Goal: Task Accomplishment & Management: Complete application form

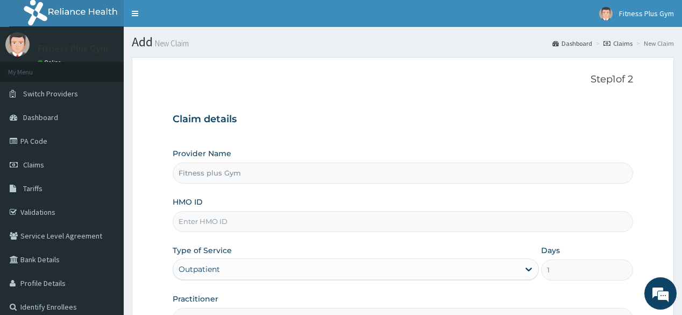
drag, startPoint x: 681, startPoint y: 77, endPoint x: 687, endPoint y: 105, distance: 28.5
click at [681, 106] on html "R EL Toggle navigation Fitness Plus Gym Fitness Plus Gym - [EMAIL_ADDRESS][DOMA…" at bounding box center [341, 221] width 682 height 442
click at [510, 85] on p "Step 1 of 2" at bounding box center [403, 80] width 460 height 12
click at [462, 89] on div "Step 1 of 2 Claim details Provider Name Fitness plus Gym HMO ID Type of Service…" at bounding box center [403, 201] width 460 height 255
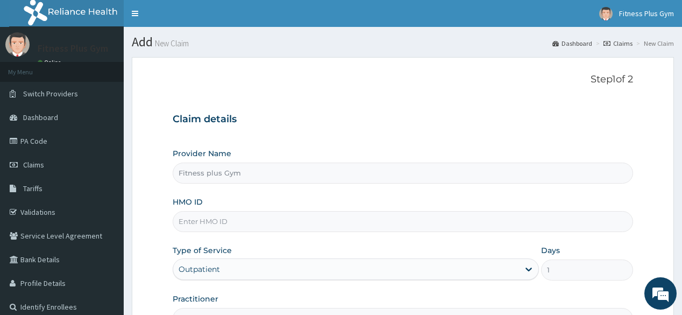
click at [462, 89] on div "Step 1 of 2 Claim details Provider Name Fitness plus Gym HMO ID Type of Service…" at bounding box center [403, 201] width 460 height 255
click at [289, 43] on h1 "Add New Claim" at bounding box center [403, 42] width 542 height 14
drag, startPoint x: 222, startPoint y: 80, endPoint x: 260, endPoint y: 47, distance: 50.8
click at [260, 47] on h1 "Add New Claim" at bounding box center [403, 42] width 542 height 14
click at [261, 46] on h1 "Add New Claim" at bounding box center [403, 42] width 542 height 14
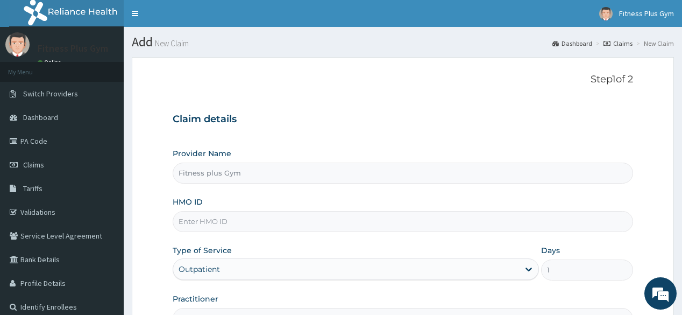
click at [296, 226] on input "HMO ID" at bounding box center [403, 221] width 460 height 21
click at [207, 218] on input "ohd/1216/a" at bounding box center [403, 221] width 460 height 21
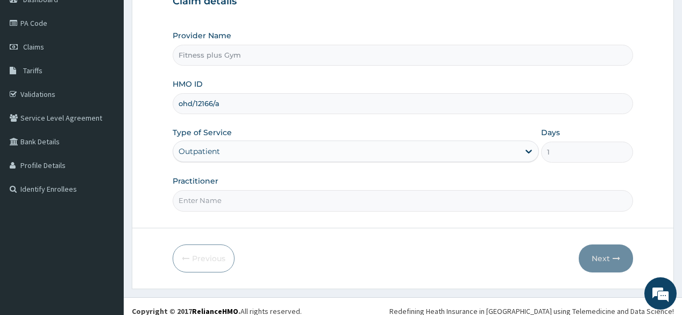
scroll to position [126, 0]
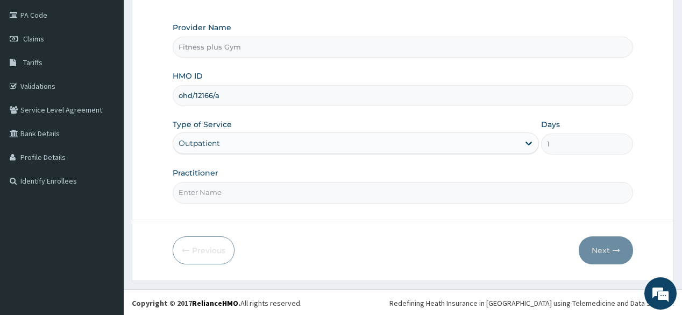
type input "ohd/12166/a"
click at [297, 190] on input "Practitioner" at bounding box center [403, 192] width 460 height 21
type input "fitnessplus"
click at [619, 249] on icon "button" at bounding box center [617, 250] width 8 height 8
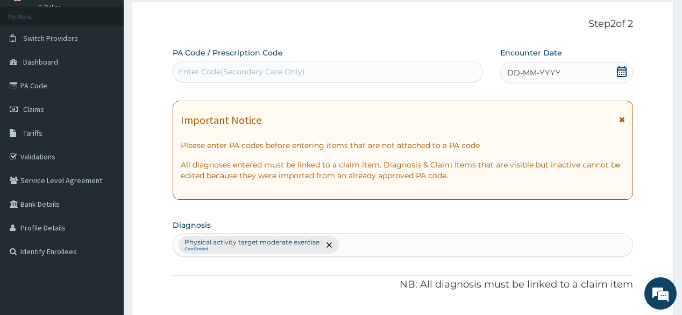
scroll to position [0, 0]
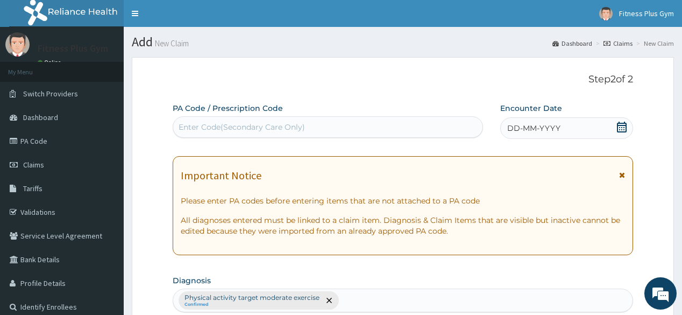
click at [367, 129] on div "Enter Code(Secondary Care Only)" at bounding box center [327, 126] width 309 height 17
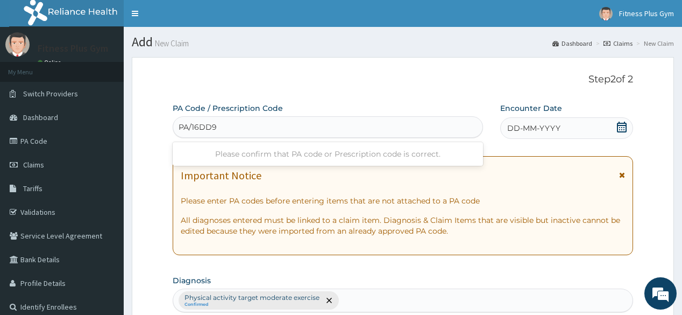
type input "PA/16DD98"
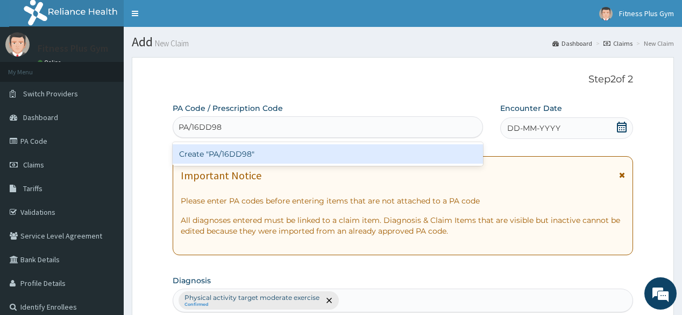
click at [294, 146] on div "Create "PA/16DD98"" at bounding box center [328, 153] width 310 height 19
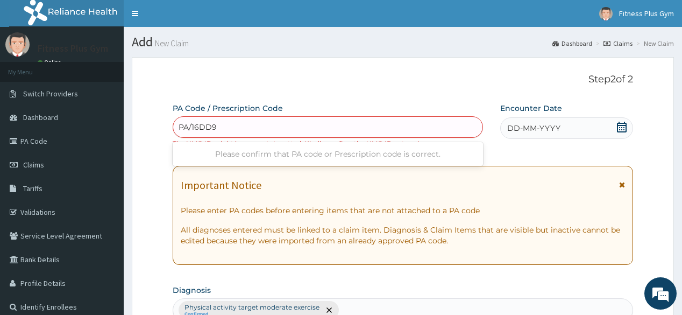
type input "PA/16DD98"
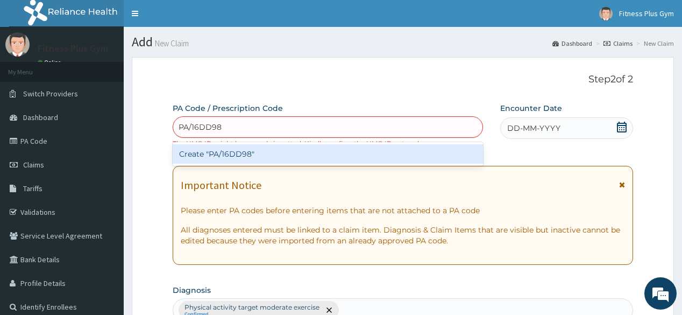
click at [333, 151] on div "Create "PA/16DD98"" at bounding box center [328, 153] width 310 height 19
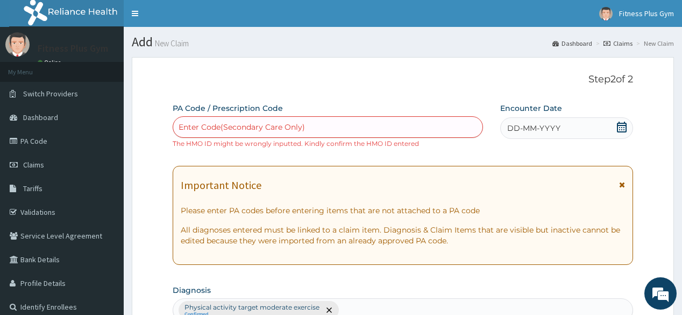
drag, startPoint x: 0, startPoint y: 60, endPoint x: 276, endPoint y: 78, distance: 276.5
click at [276, 78] on p "Step 2 of 2" at bounding box center [403, 80] width 460 height 12
click at [57, 159] on link "Claims" at bounding box center [62, 165] width 124 height 24
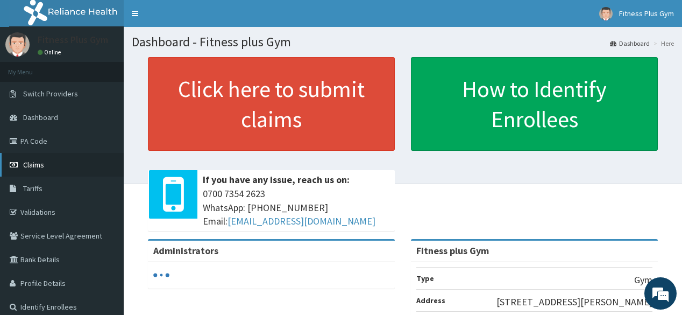
click at [90, 159] on link "Claims" at bounding box center [62, 165] width 124 height 24
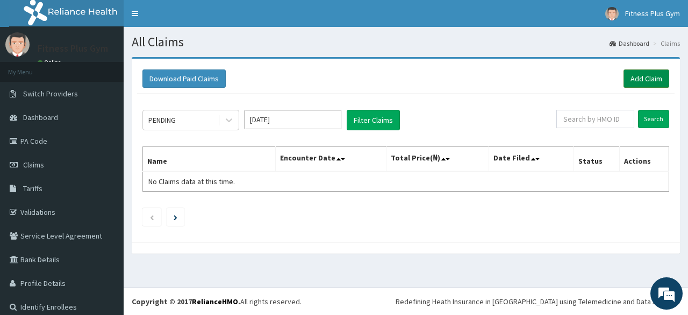
click at [651, 77] on link "Add Claim" at bounding box center [647, 78] width 46 height 18
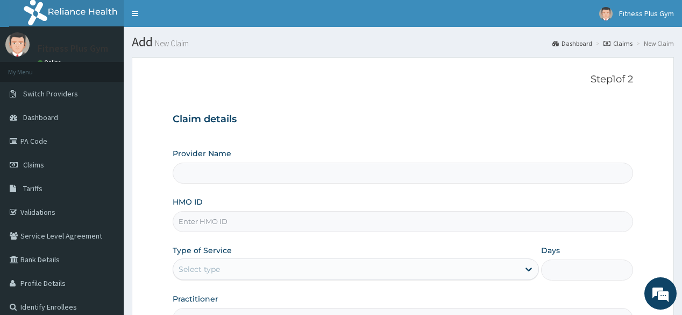
click at [275, 218] on input "HMO ID" at bounding box center [403, 221] width 460 height 21
type input "Fitness plus Gym"
type input "1"
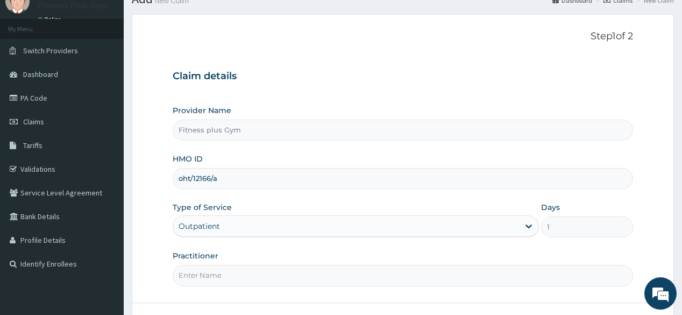
type input "oht/12166/a"
click at [245, 275] on input "Practitioner" at bounding box center [403, 275] width 460 height 21
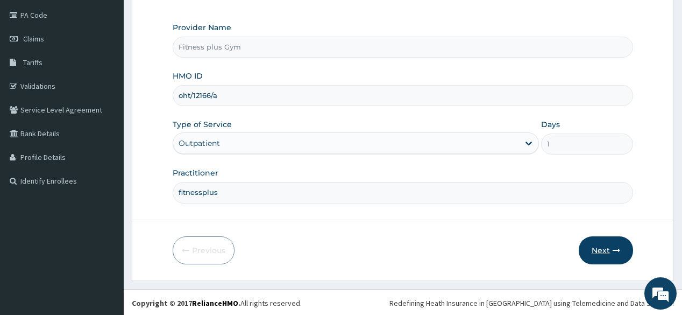
type input "fitnessplus"
click at [617, 255] on button "Next" at bounding box center [606, 250] width 54 height 28
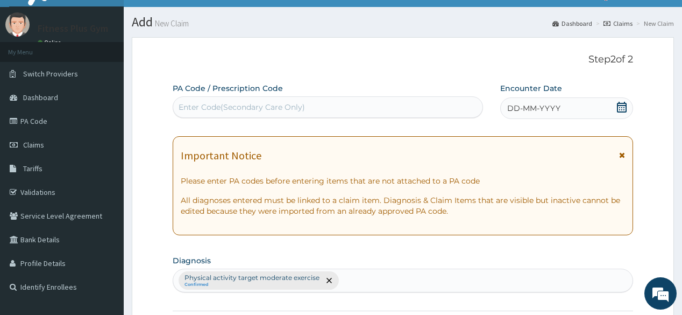
scroll to position [0, 0]
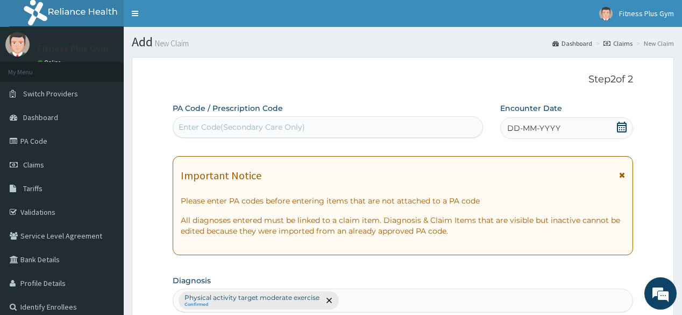
click at [333, 120] on div "Enter Code(Secondary Care Only)" at bounding box center [328, 127] width 310 height 22
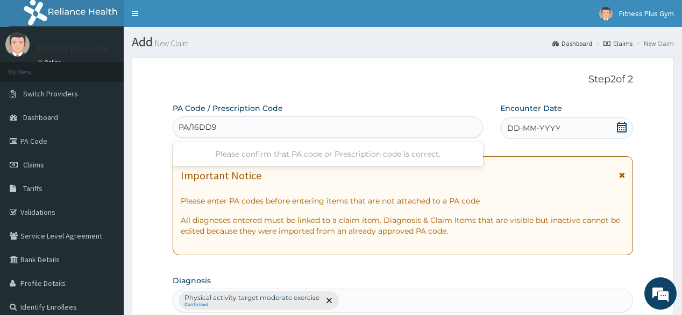
type input "PA/16DD98"
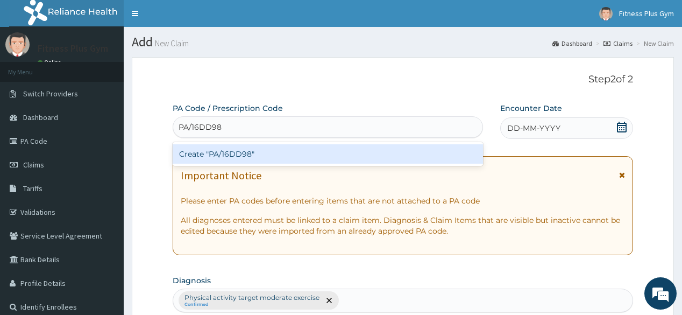
click at [303, 153] on div "Create "PA/16DD98"" at bounding box center [328, 153] width 310 height 19
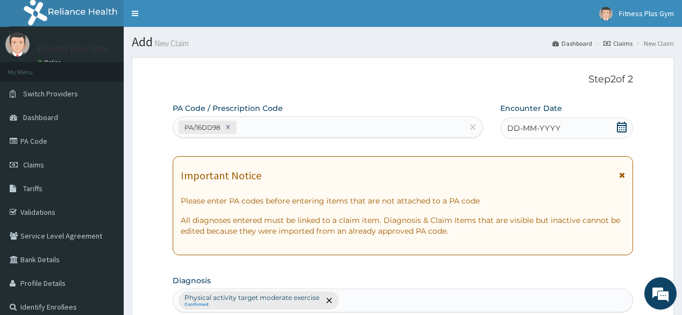
click at [617, 126] on icon at bounding box center [622, 127] width 10 height 11
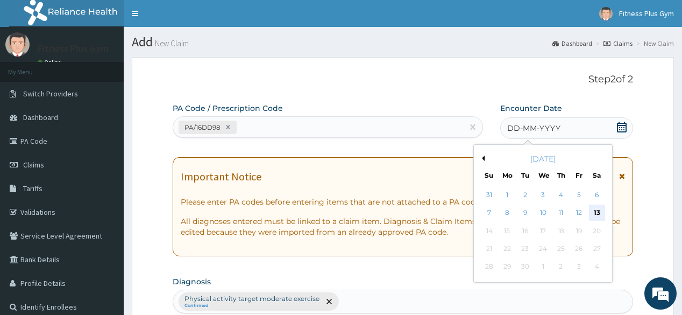
click at [599, 213] on div "13" at bounding box center [596, 213] width 16 height 16
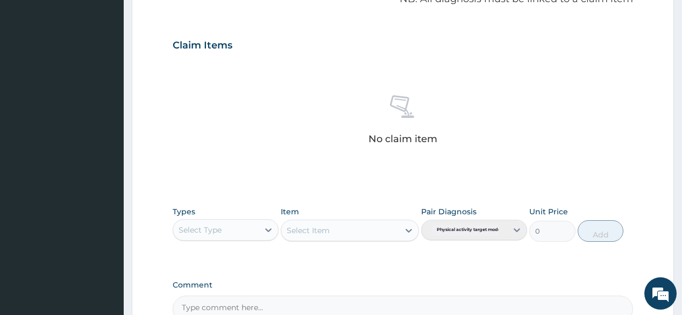
scroll to position [344, 0]
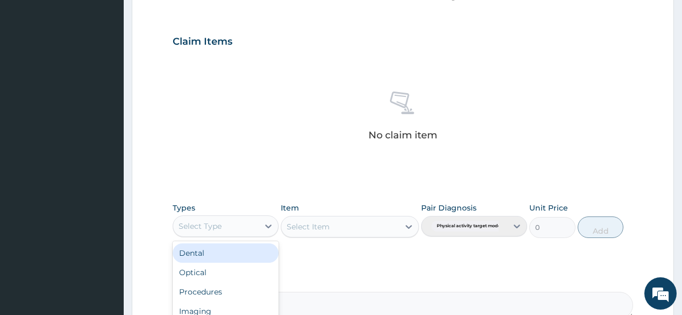
click at [241, 227] on div "Select Type" at bounding box center [216, 225] width 86 height 17
type input "gym"
click at [230, 261] on div "Gym" at bounding box center [226, 252] width 106 height 19
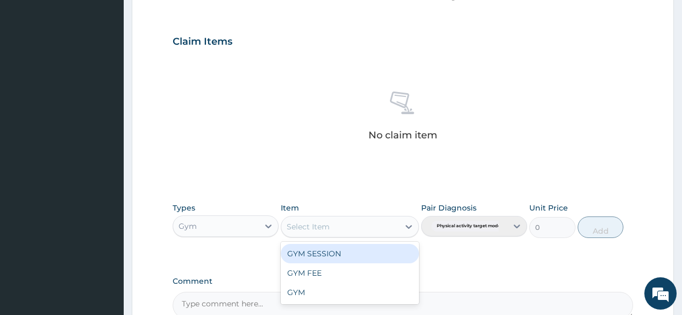
click at [387, 228] on div "Select Item" at bounding box center [340, 226] width 118 height 17
click at [347, 256] on div "GYM SESSION" at bounding box center [350, 253] width 138 height 19
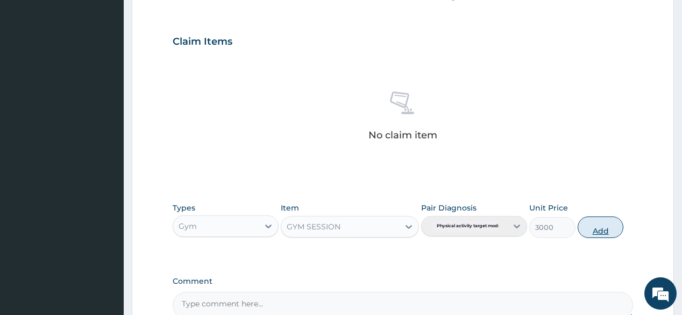
click at [613, 230] on button "Add" at bounding box center [601, 227] width 46 height 22
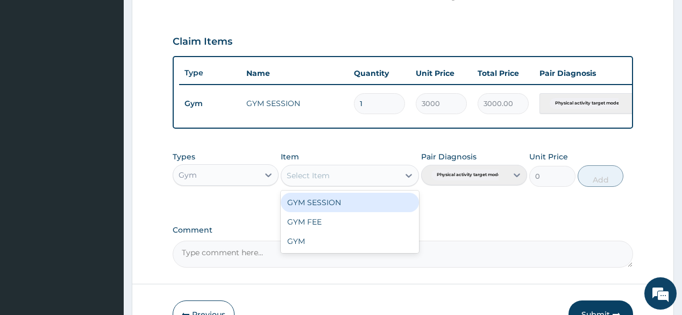
click at [385, 175] on div "Select Item" at bounding box center [340, 175] width 118 height 17
click at [367, 209] on div "GYM SESSION" at bounding box center [350, 202] width 138 height 19
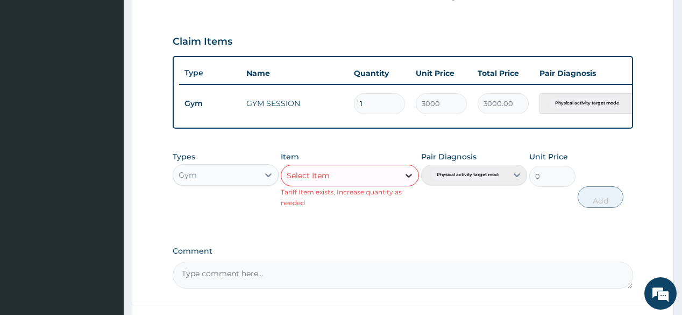
click at [400, 178] on div at bounding box center [408, 175] width 19 height 19
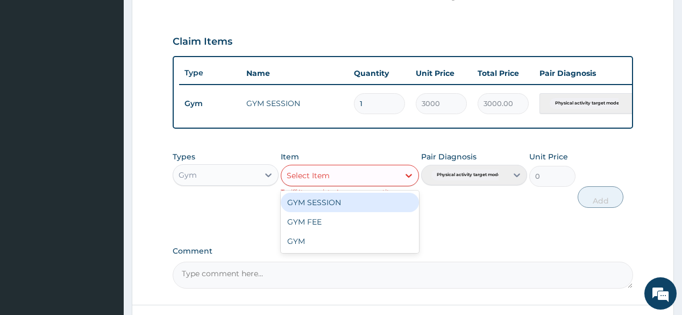
click at [374, 209] on div "GYM SESSION" at bounding box center [350, 202] width 138 height 19
click at [404, 179] on icon at bounding box center [408, 175] width 11 height 11
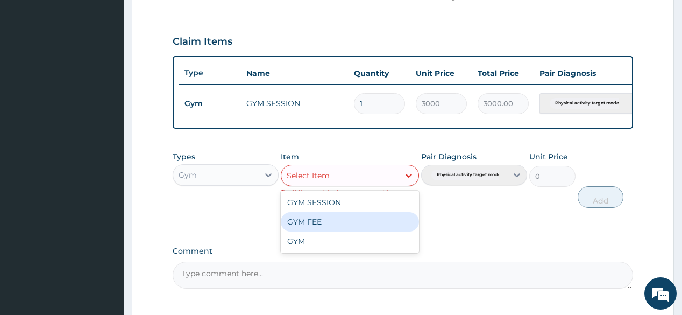
click at [372, 224] on div "GYM FEE" at bounding box center [350, 221] width 138 height 19
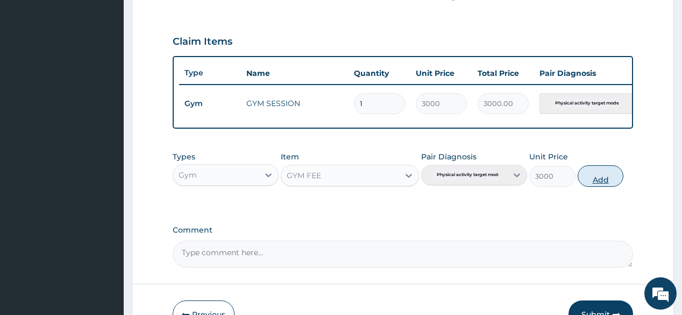
click at [606, 185] on button "Add" at bounding box center [601, 176] width 46 height 22
type input "0"
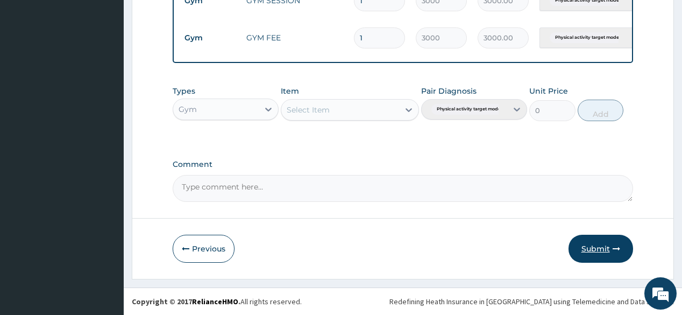
click at [603, 244] on button "Submit" at bounding box center [600, 248] width 65 height 28
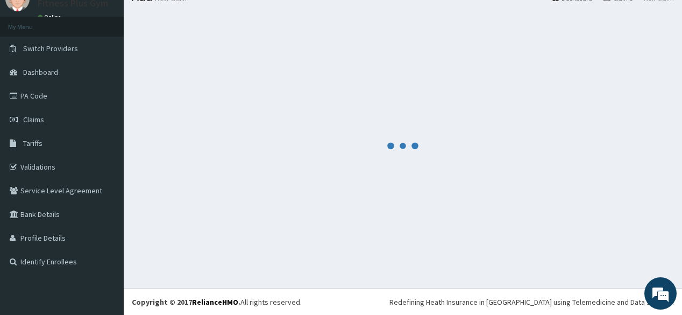
scroll to position [452, 0]
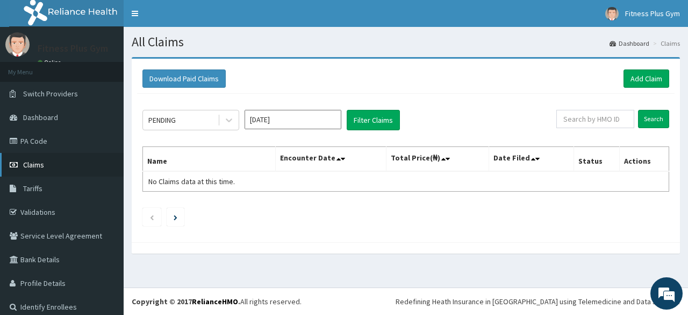
click at [60, 163] on link "Claims" at bounding box center [62, 165] width 124 height 24
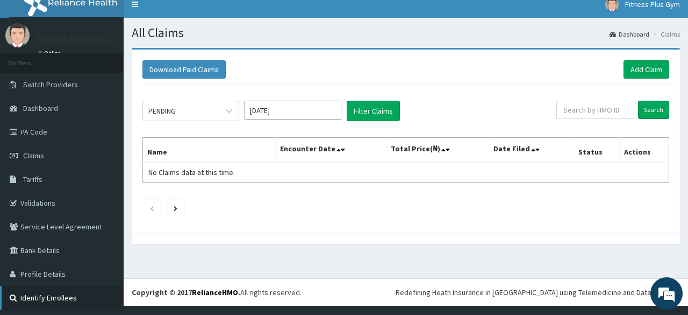
click at [88, 301] on link "Identify Enrollees" at bounding box center [62, 298] width 124 height 24
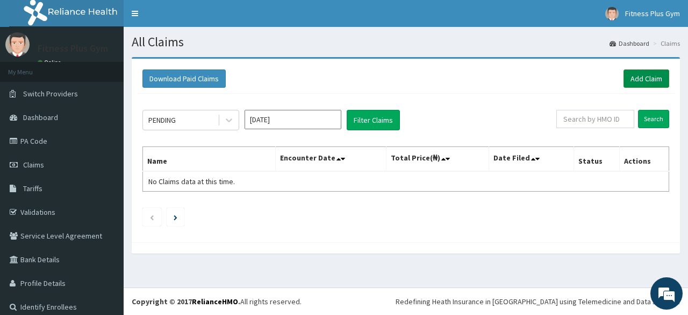
click at [656, 73] on link "Add Claim" at bounding box center [647, 78] width 46 height 18
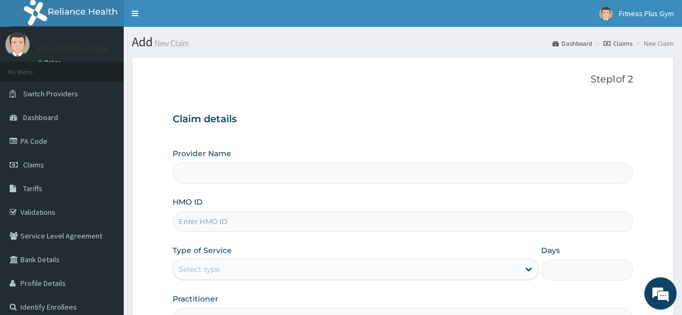
type input "Fitness plus Gym"
type input "1"
click at [305, 224] on input "HMO ID" at bounding box center [403, 221] width 460 height 21
click at [315, 85] on p "Step 1 of 2" at bounding box center [403, 80] width 460 height 12
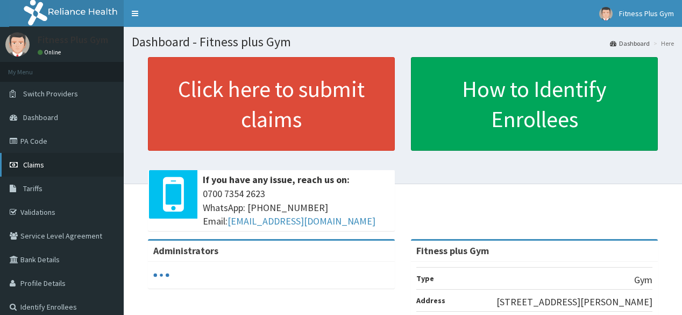
click at [58, 166] on link "Claims" at bounding box center [62, 165] width 124 height 24
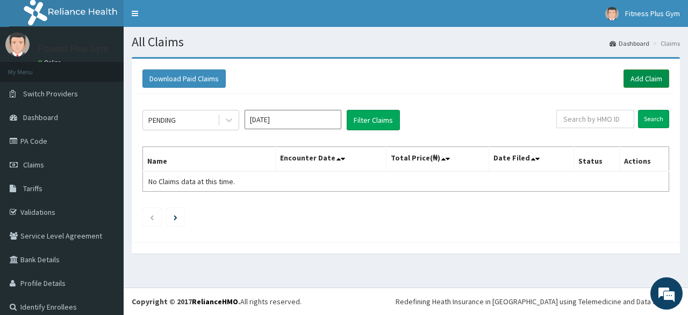
click at [650, 82] on link "Add Claim" at bounding box center [647, 78] width 46 height 18
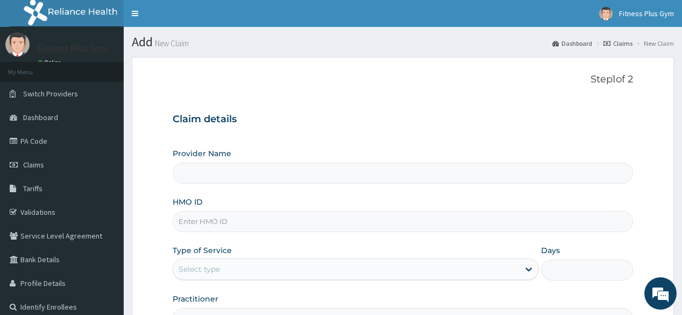
click at [257, 220] on input "HMO ID" at bounding box center [403, 221] width 460 height 21
type input "Fitness plus Gym"
type input "1"
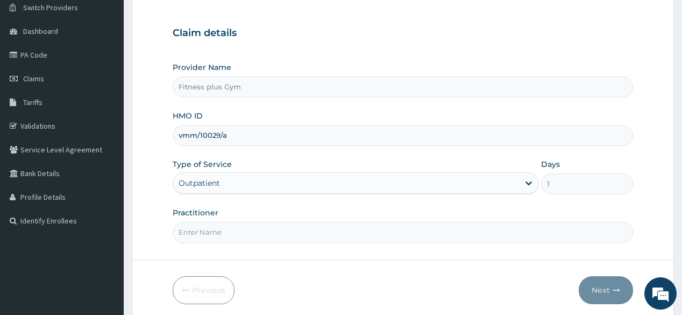
type input "vmm/10029/a"
click at [223, 232] on input "Practitioner" at bounding box center [403, 232] width 460 height 21
type input "fitnessplus"
click at [615, 280] on button "Next" at bounding box center [606, 290] width 54 height 28
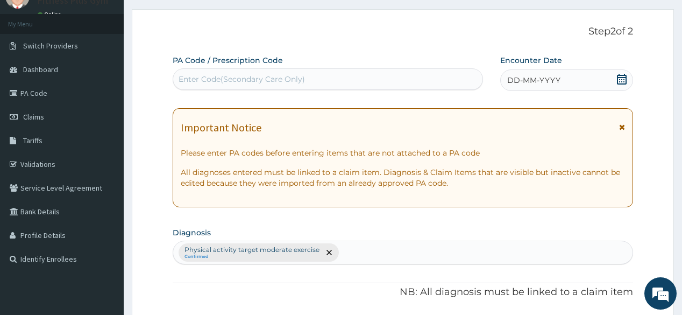
scroll to position [43, 0]
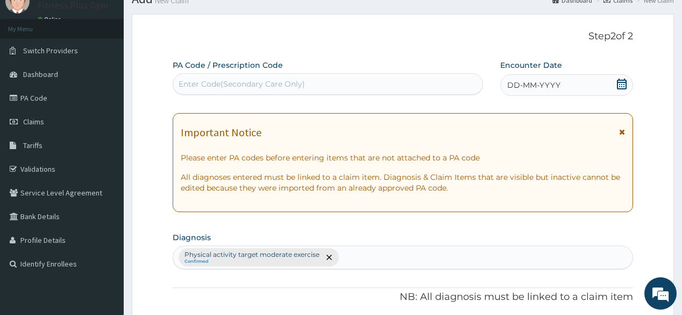
click at [352, 88] on div "Enter Code(Secondary Care Only)" at bounding box center [327, 83] width 309 height 17
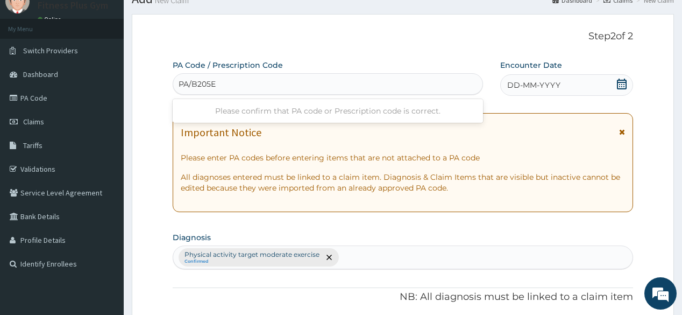
type input "PA/B205EF"
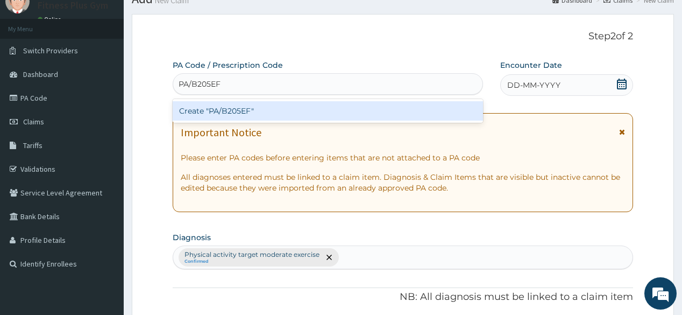
click at [284, 117] on div "Create "PA/B205EF"" at bounding box center [328, 110] width 310 height 19
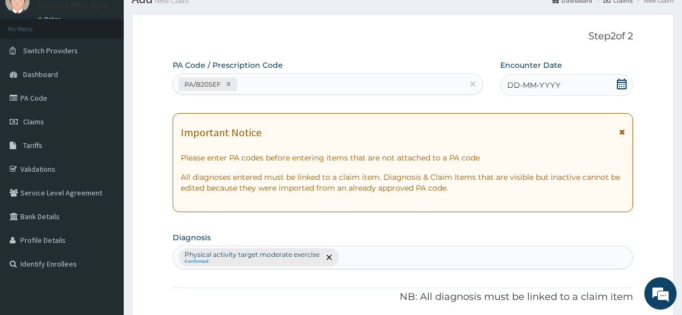
click at [616, 83] on icon at bounding box center [621, 84] width 11 height 11
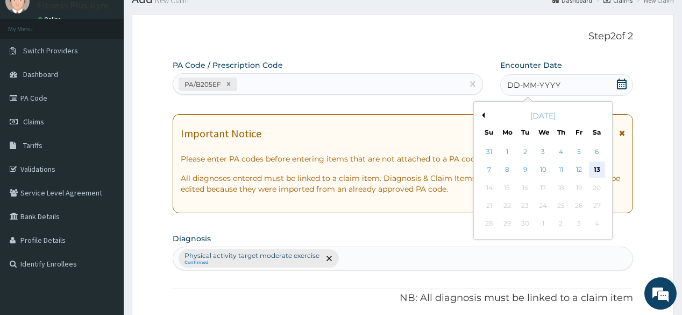
click at [595, 166] on div "13" at bounding box center [596, 170] width 16 height 16
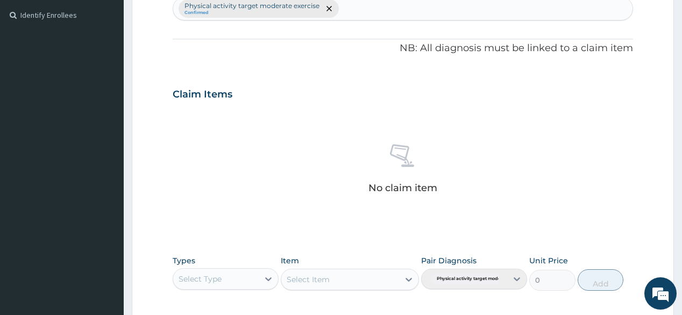
scroll to position [344, 0]
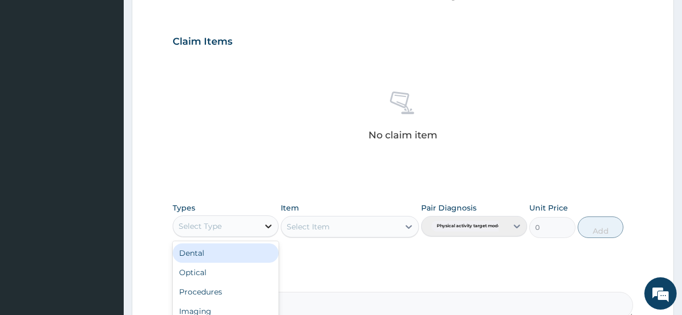
click at [261, 226] on div at bounding box center [268, 225] width 19 height 19
type input "gym"
click at [237, 254] on div "Gym" at bounding box center [226, 252] width 106 height 19
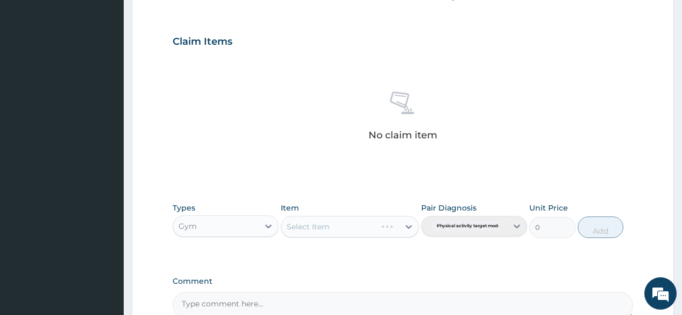
click at [351, 224] on div "Select Item" at bounding box center [350, 227] width 138 height 22
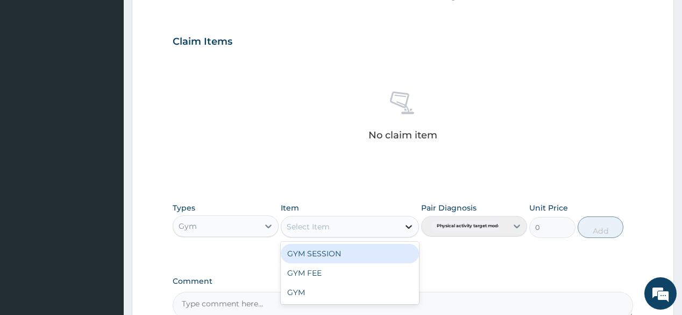
click at [403, 222] on icon at bounding box center [408, 226] width 11 height 11
click at [385, 248] on div "GYM SESSION" at bounding box center [350, 253] width 138 height 19
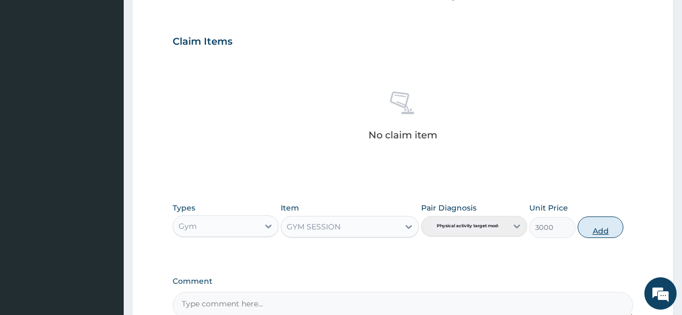
click at [607, 231] on button "Add" at bounding box center [601, 227] width 46 height 22
type input "0"
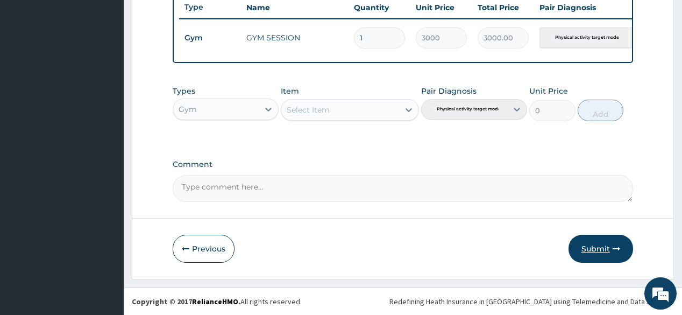
scroll to position [415, 0]
click at [602, 246] on button "Submit" at bounding box center [600, 248] width 65 height 28
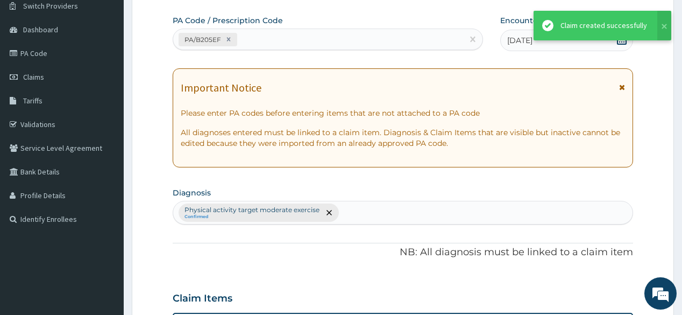
scroll to position [70, 0]
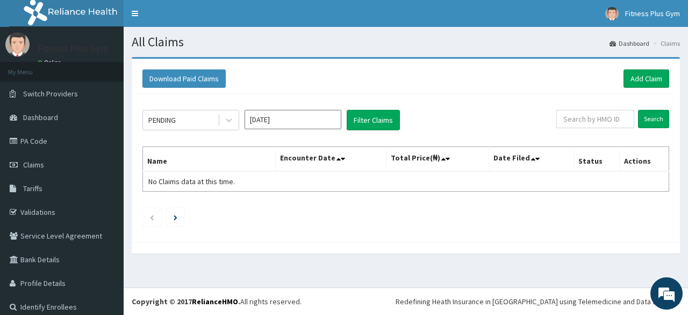
drag, startPoint x: 287, startPoint y: 38, endPoint x: 470, endPoint y: 46, distance: 183.0
click at [470, 46] on h1 "All Claims" at bounding box center [406, 42] width 549 height 14
